Goal: Information Seeking & Learning: Understand process/instructions

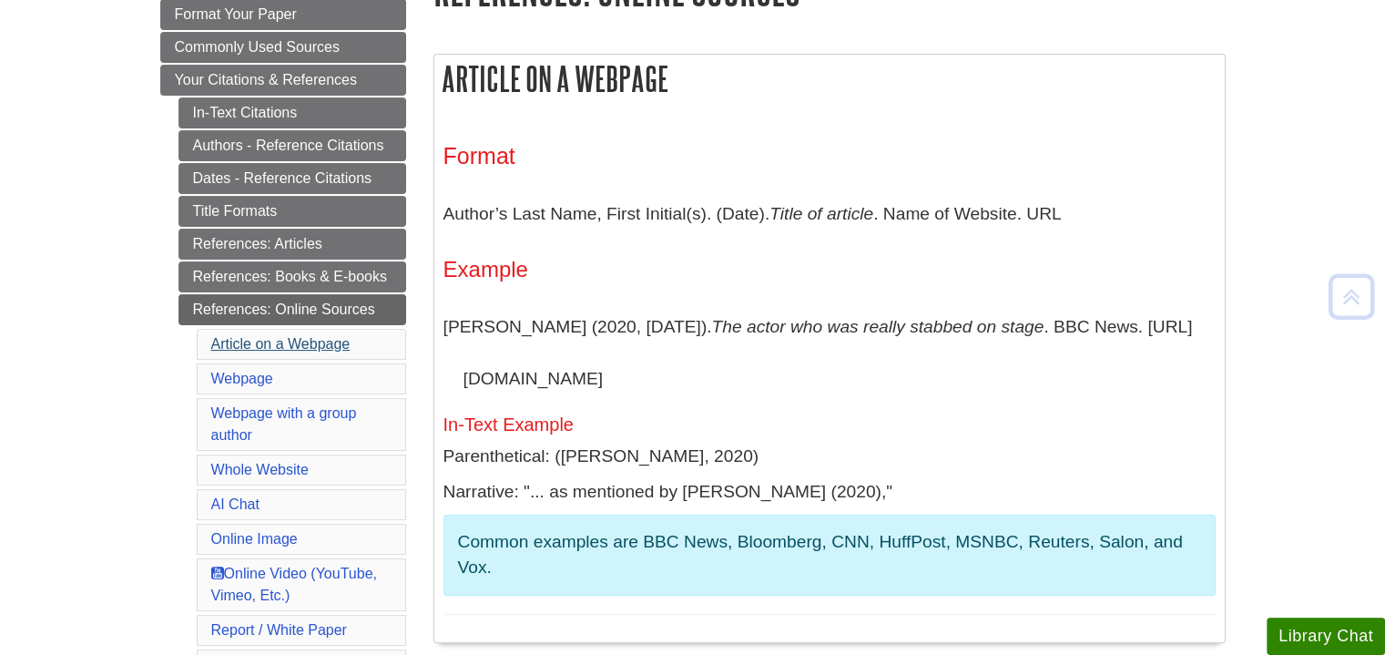
scroll to position [364, 0]
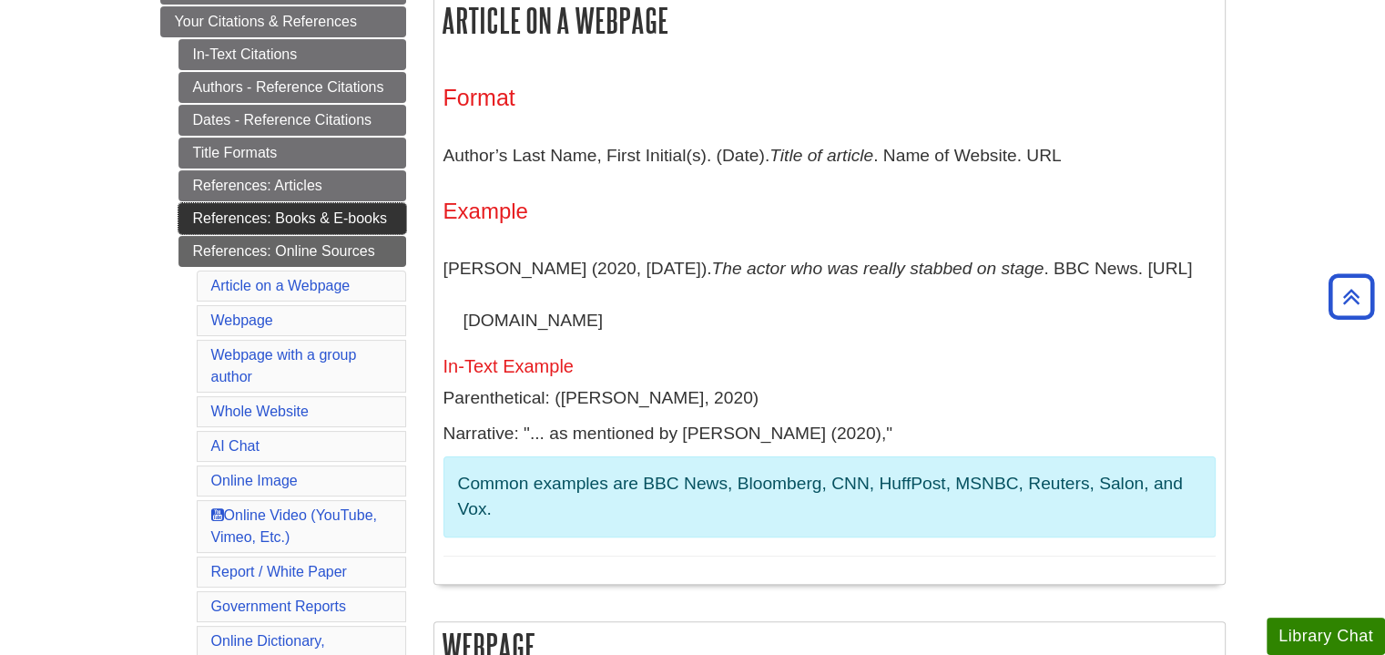
click at [268, 214] on link "References: Books & E-books" at bounding box center [292, 218] width 228 height 31
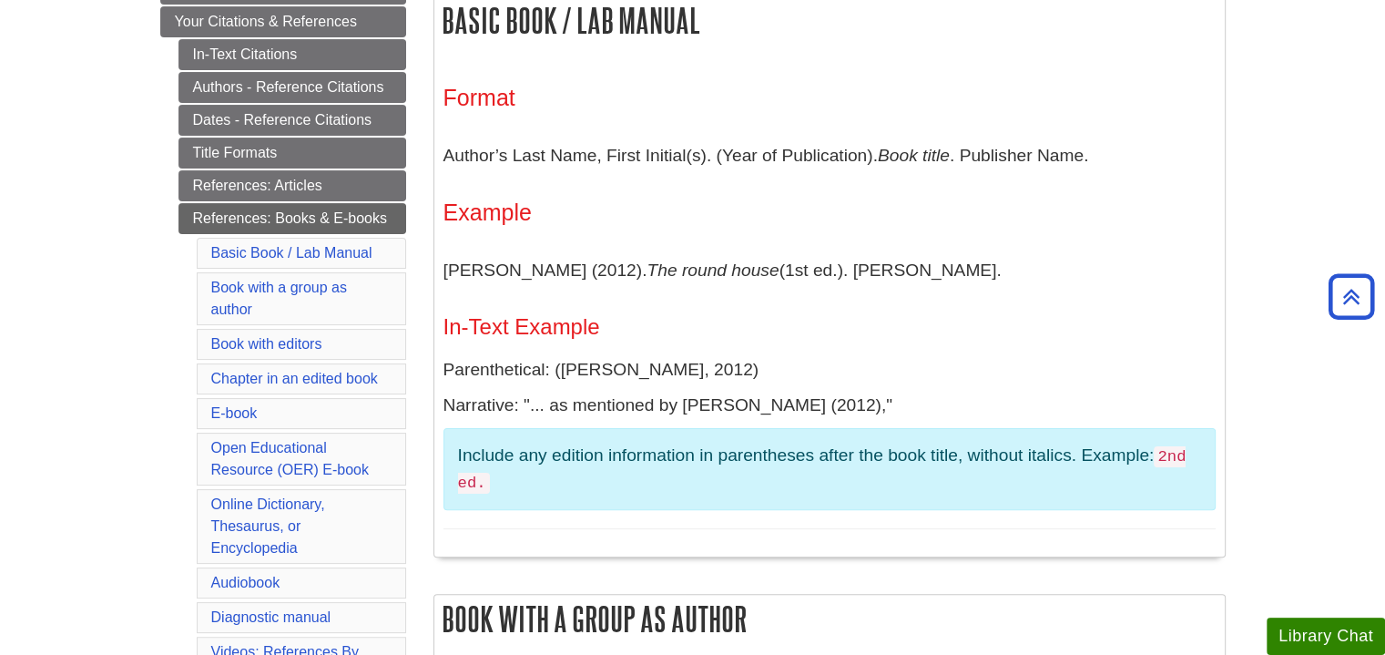
scroll to position [273, 0]
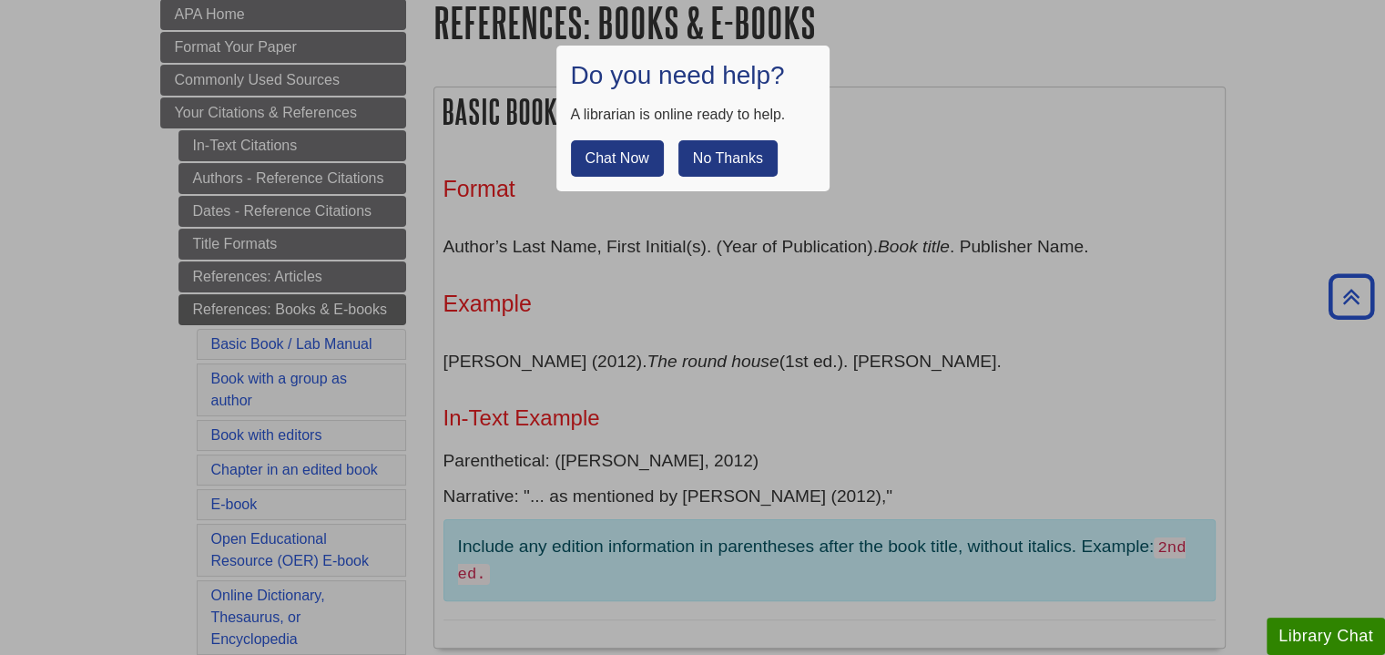
click at [731, 159] on button "No Thanks" at bounding box center [727, 158] width 99 height 36
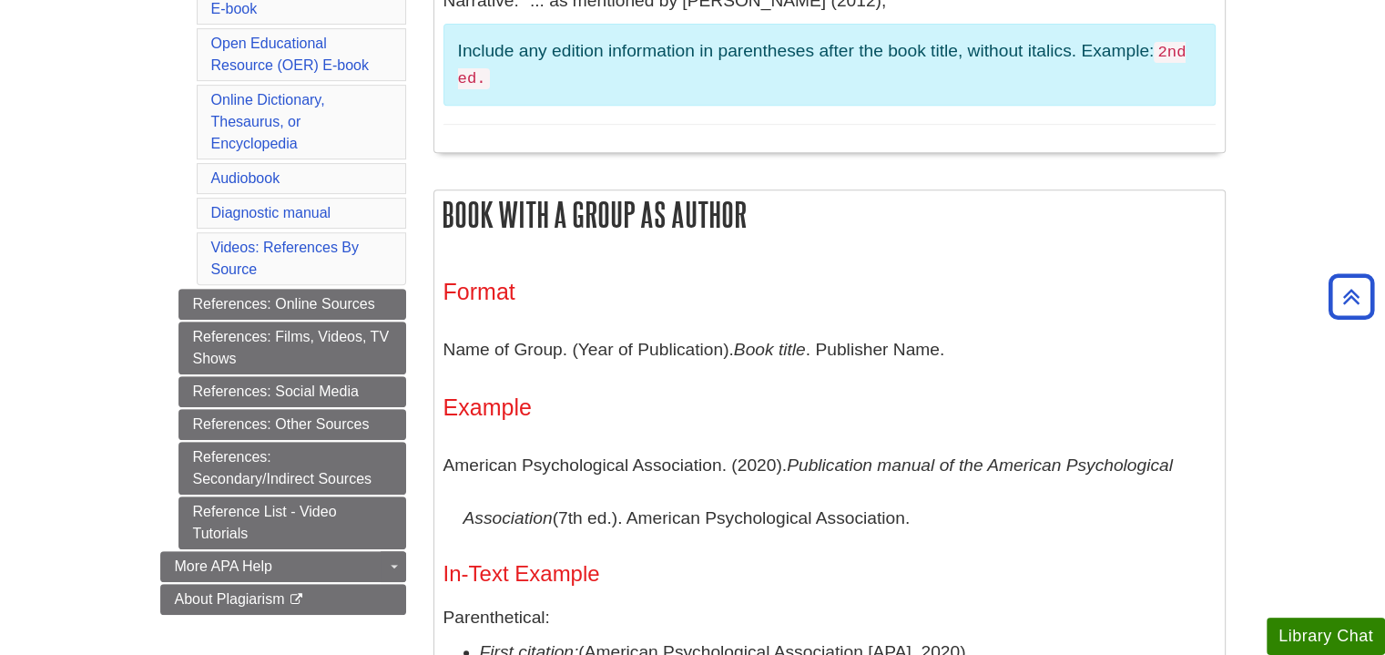
scroll to position [820, 0]
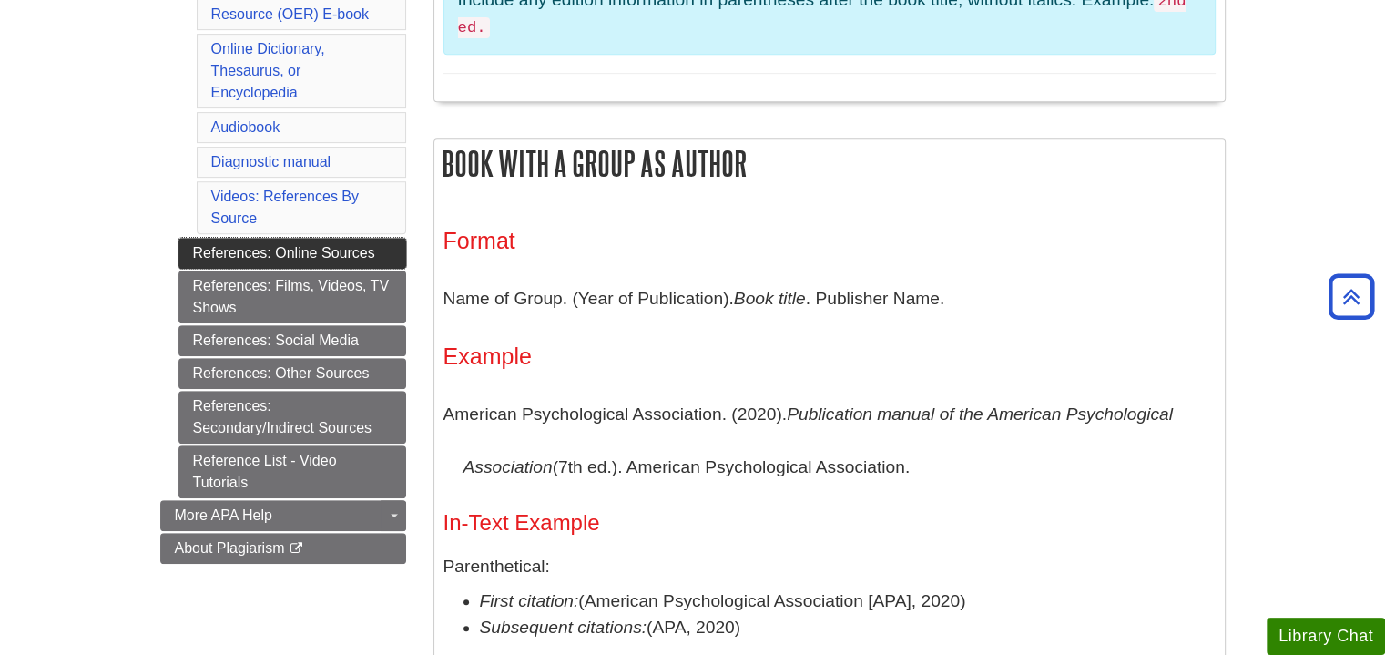
click at [337, 238] on link "References: Online Sources" at bounding box center [292, 253] width 228 height 31
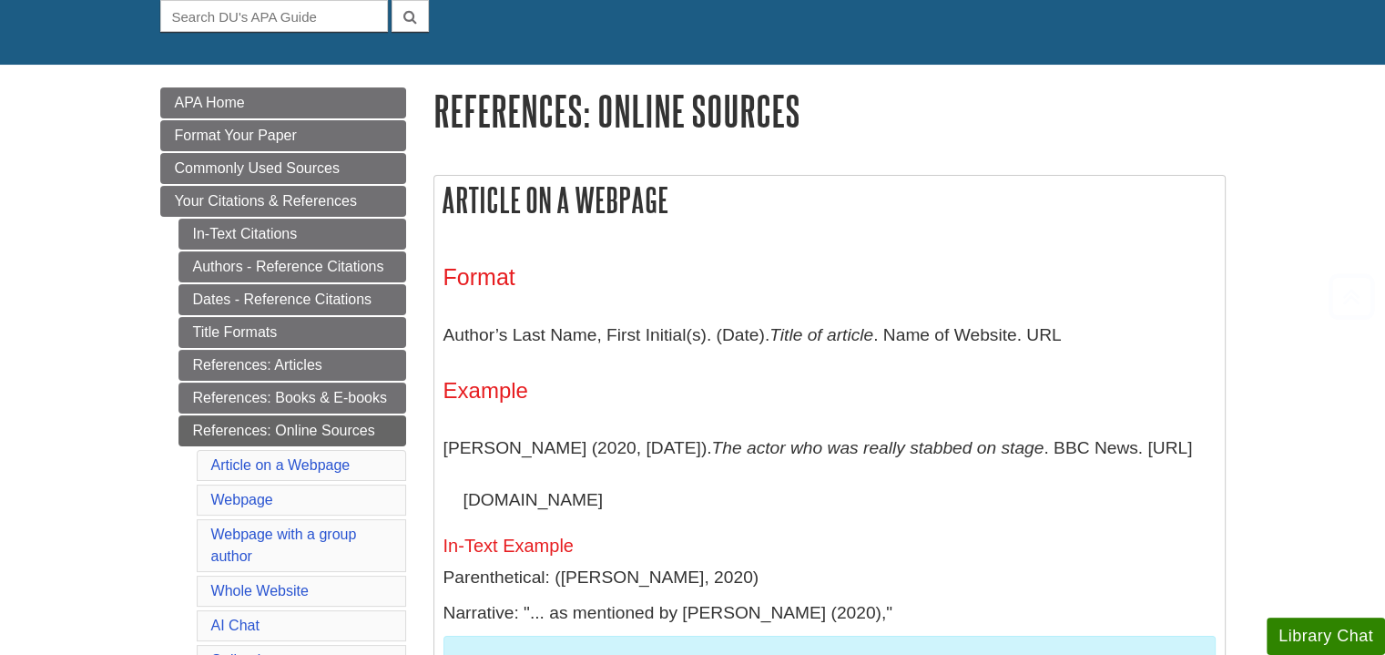
scroll to position [273, 0]
